Goal: Task Accomplishment & Management: Manage account settings

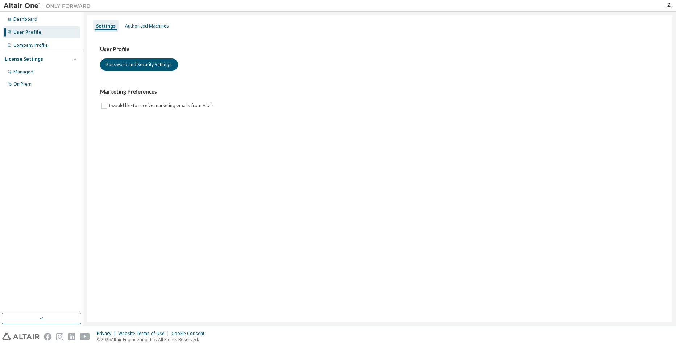
click at [557, 87] on div "User Profile Password and Security Settings Marketing Preferences I would like …" at bounding box center [379, 78] width 559 height 64
click at [142, 26] on div "Authorized Machines" at bounding box center [147, 26] width 44 height 6
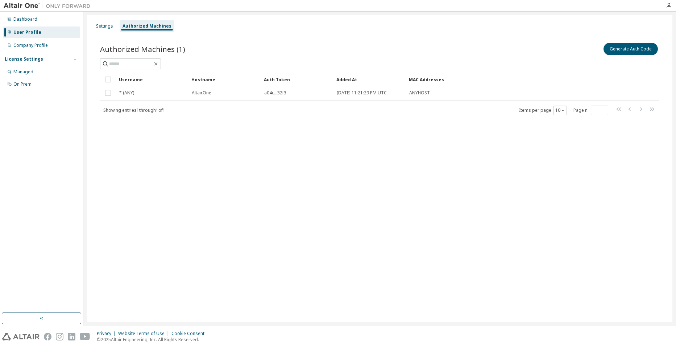
click at [540, 60] on div at bounding box center [379, 63] width 559 height 11
click at [624, 48] on button "Generate Auth Code" at bounding box center [631, 49] width 54 height 12
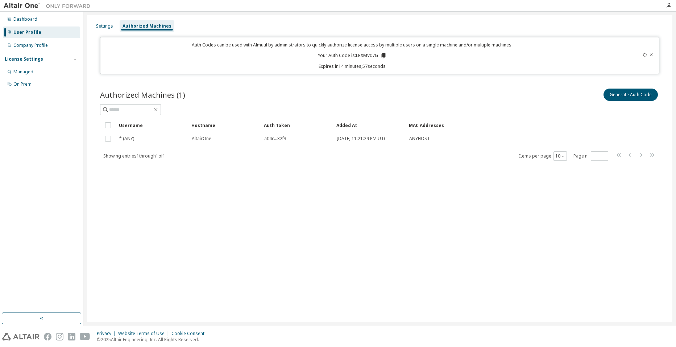
click at [384, 57] on icon at bounding box center [383, 55] width 4 height 5
